Goal: Transaction & Acquisition: Purchase product/service

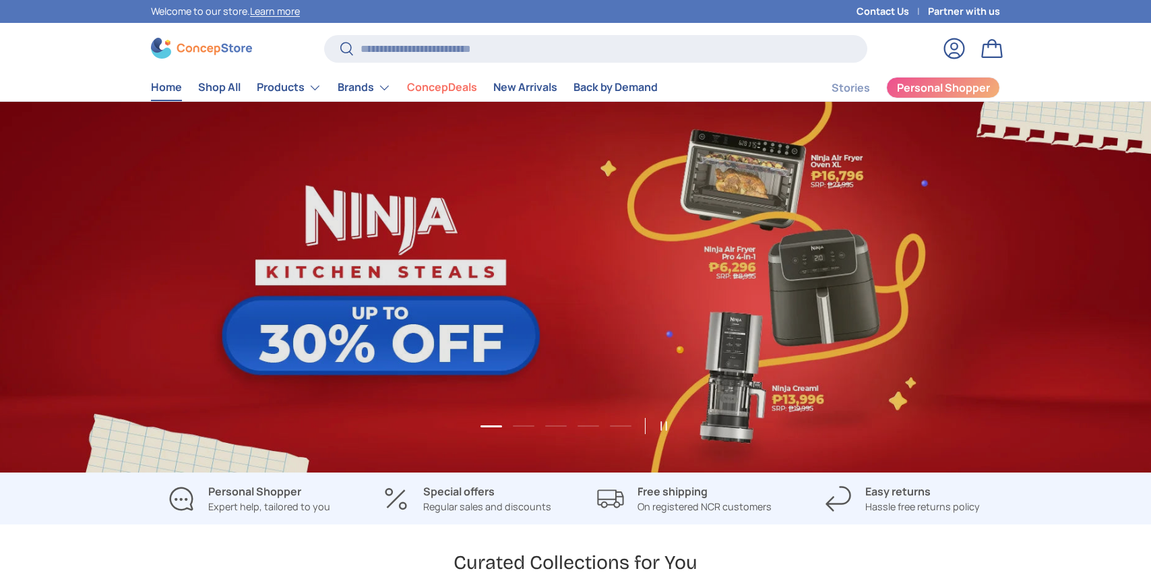
scroll to position [3486, 5509]
click at [218, 46] on img at bounding box center [201, 48] width 101 height 21
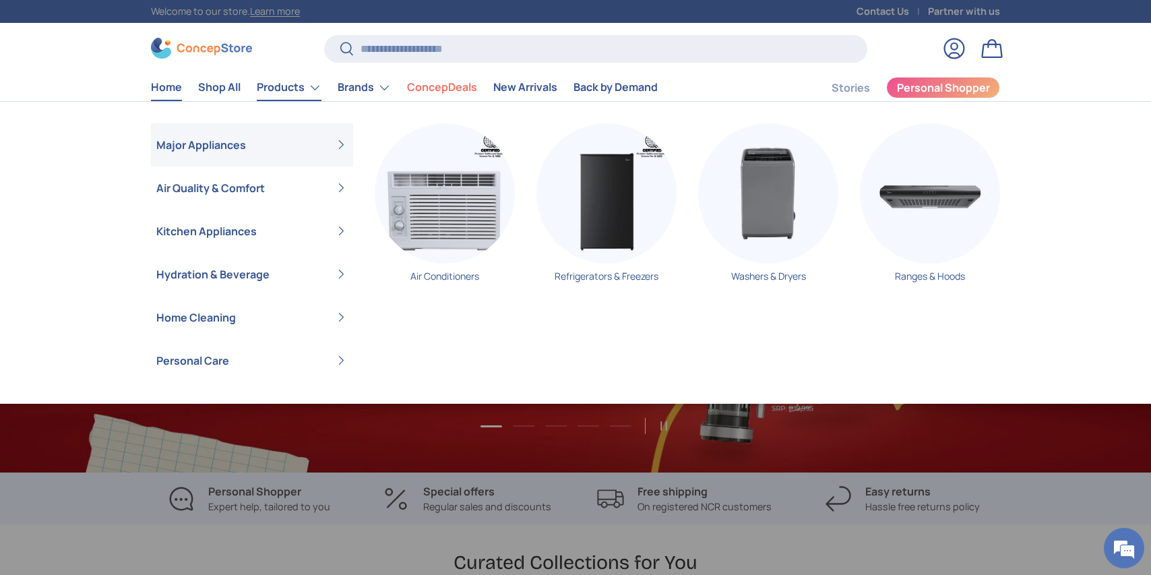
click at [241, 145] on link "Major Appliances" at bounding box center [251, 144] width 191 height 43
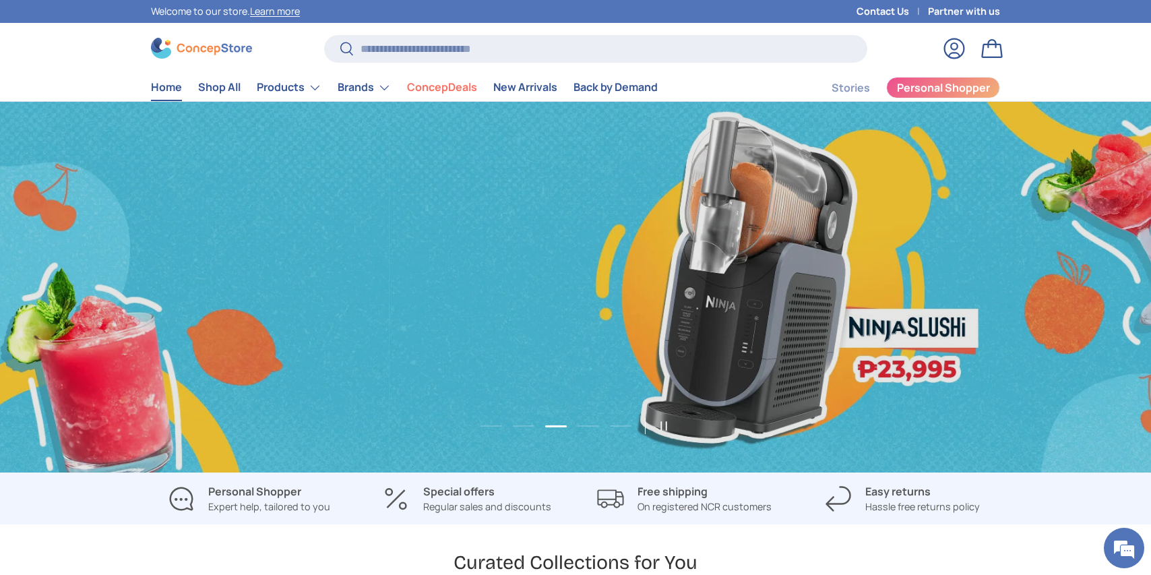
scroll to position [0, 3452]
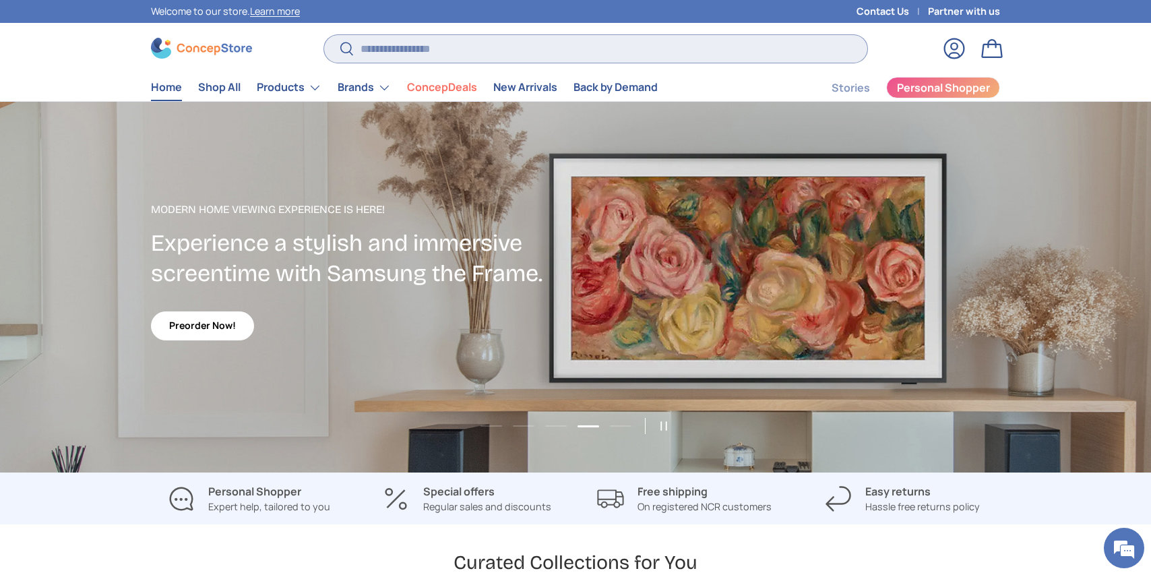
click at [404, 44] on input "Search" at bounding box center [595, 49] width 543 height 28
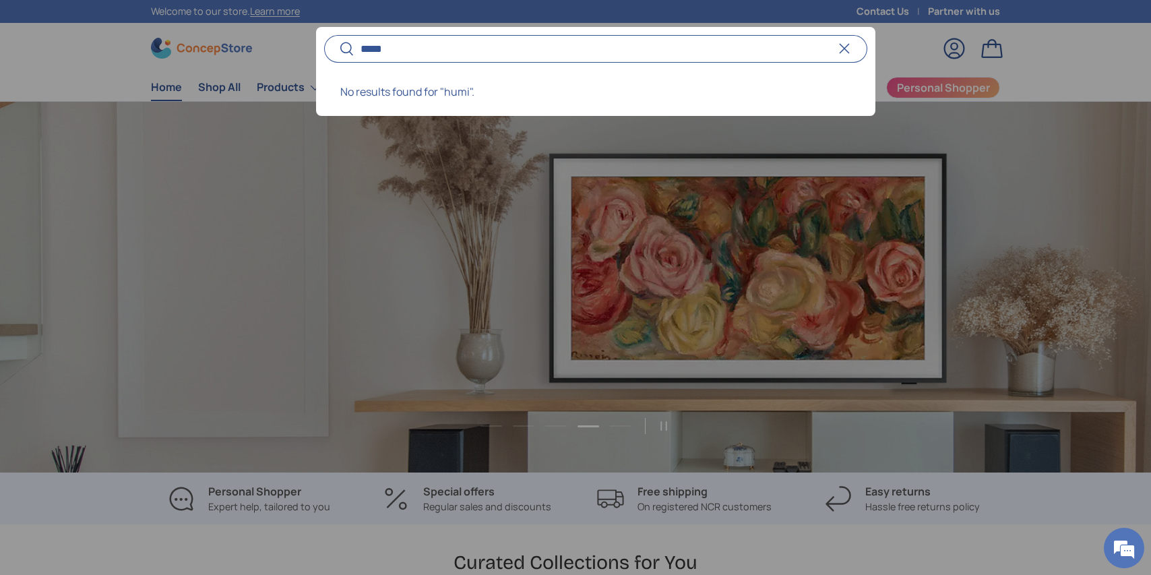
scroll to position [0, 4603]
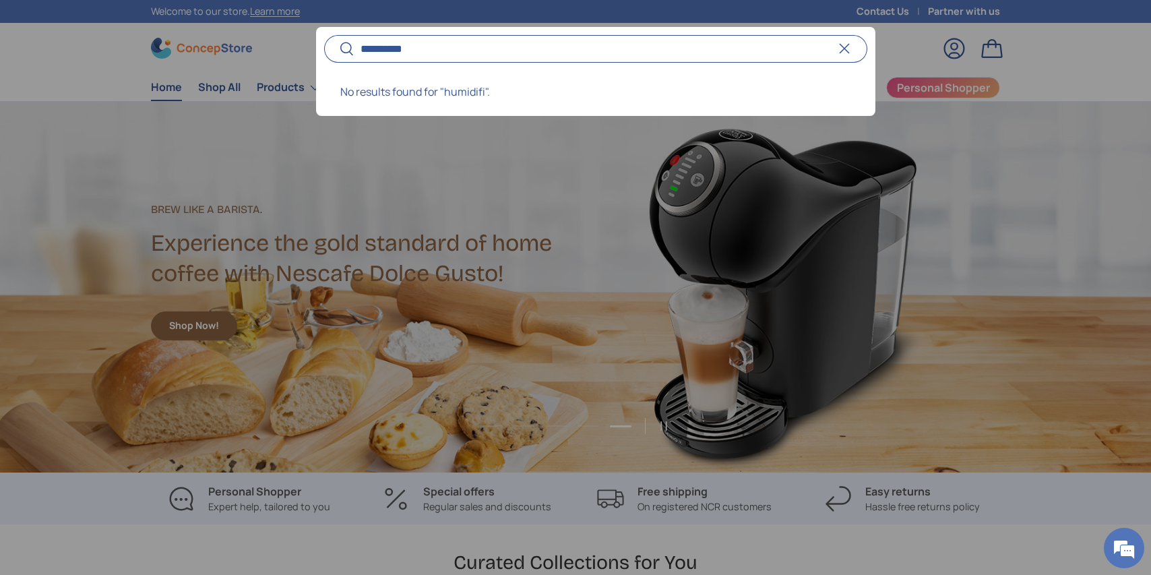
type input "**********"
click at [324, 34] on button "Search" at bounding box center [339, 50] width 30 height 32
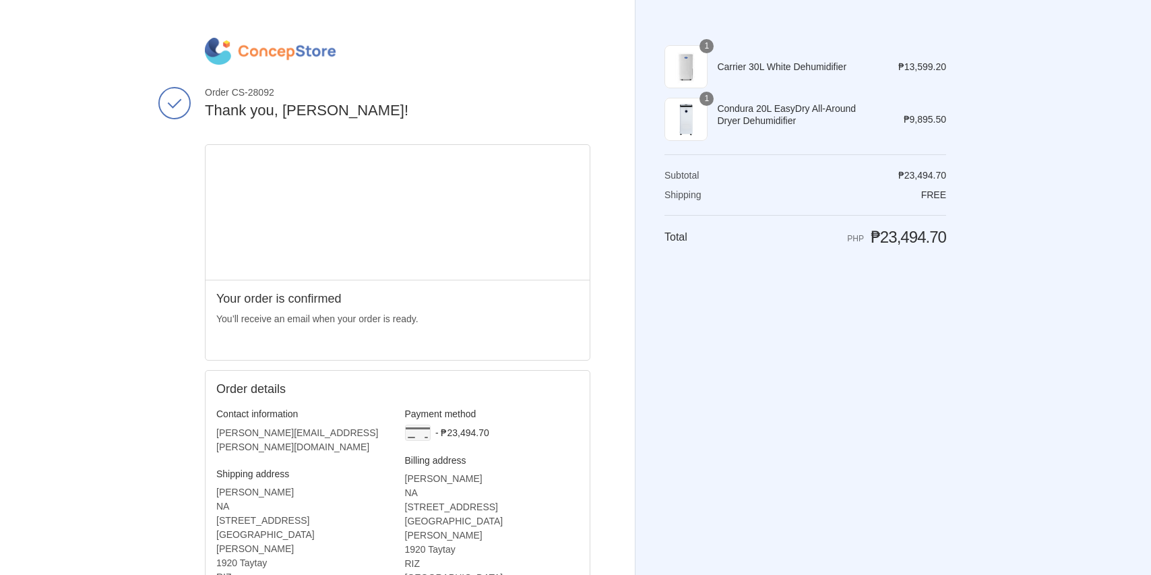
click at [666, 365] on div "Shopping cart Product image Description Quantity Price 1 Carrier 30L White Dehu…" at bounding box center [805, 287] width 282 height 499
